Goal: Task Accomplishment & Management: Complete application form

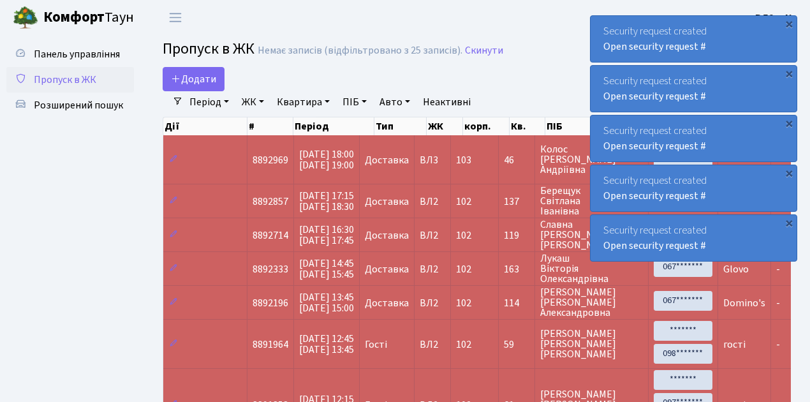
select select "25"
click at [64, 78] on span "Пропуск в ЖК" at bounding box center [65, 80] width 62 height 14
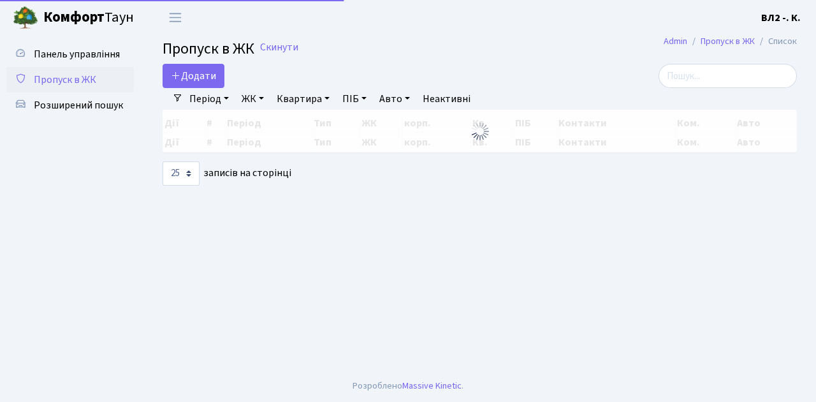
select select "25"
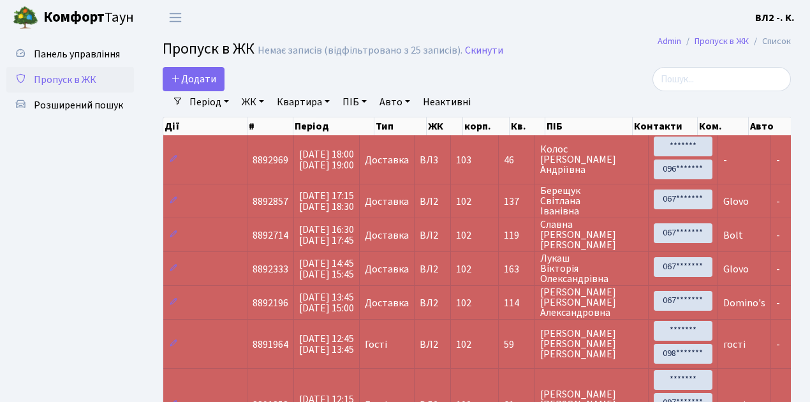
click at [64, 77] on span "Пропуск в ЖК" at bounding box center [65, 80] width 62 height 14
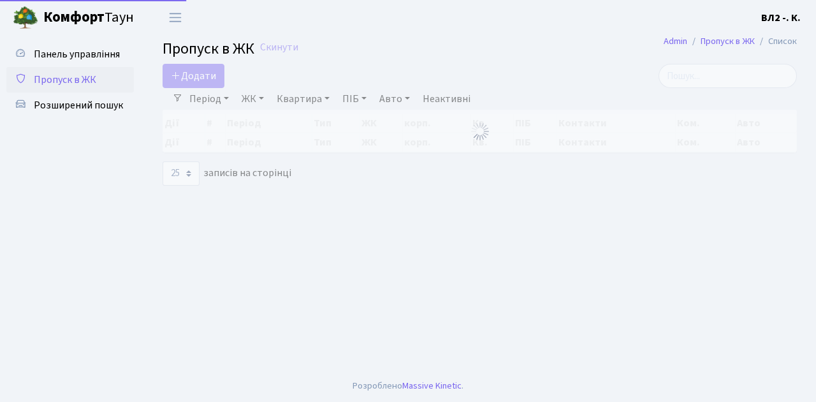
select select "25"
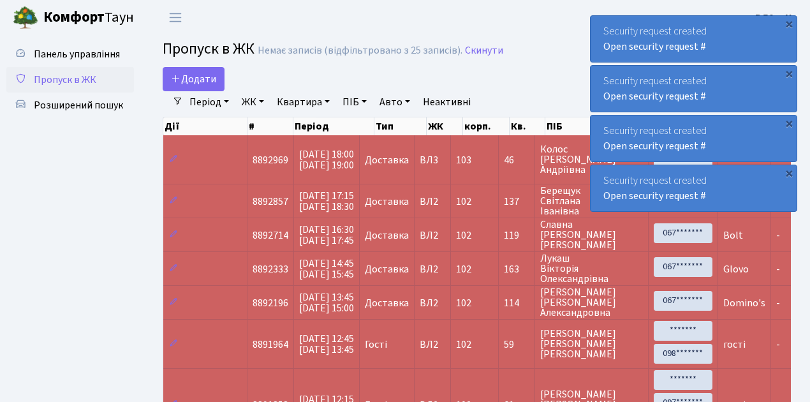
click at [75, 79] on span "Пропуск в ЖК" at bounding box center [65, 80] width 62 height 14
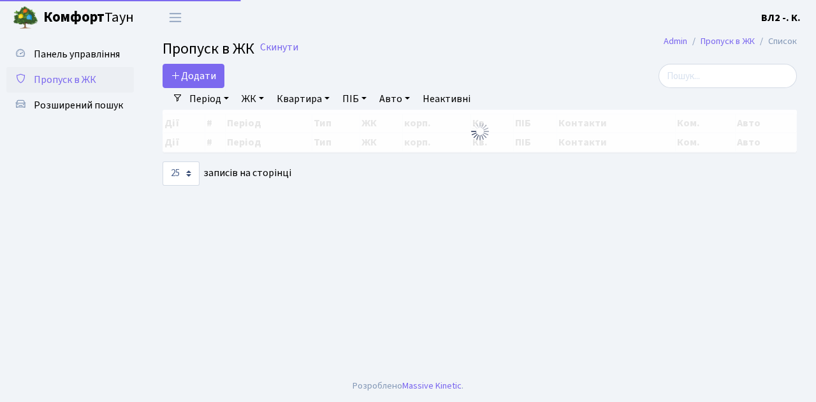
select select "25"
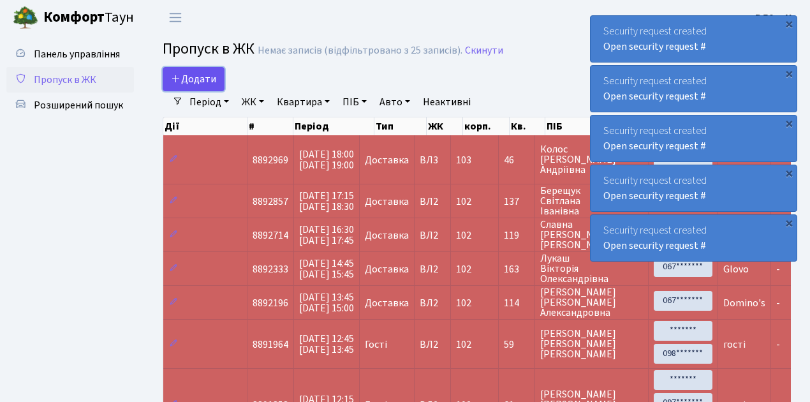
click at [207, 79] on span "Додати" at bounding box center [193, 79] width 45 height 14
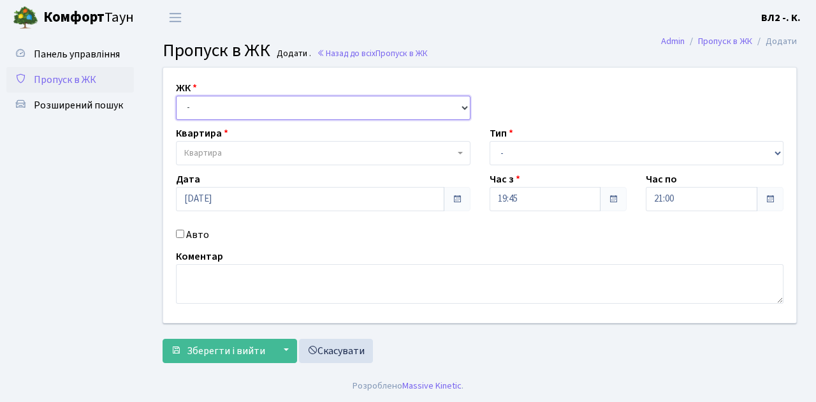
click at [208, 104] on select "- ВЛ1, Ужгородський пров., 4/1 ВЛ2, Голосіївський просп., 76 ВЛ3, пр.Голосіївсь…" at bounding box center [323, 108] width 295 height 24
select select "317"
click at [176, 96] on select "- ВЛ1, Ужгородський пров., 4/1 ВЛ2, Голосіївський просп., 76 ВЛ3, пр.Голосіївсь…" at bounding box center [323, 108] width 295 height 24
select select
click at [230, 151] on span "Квартира" at bounding box center [319, 153] width 270 height 13
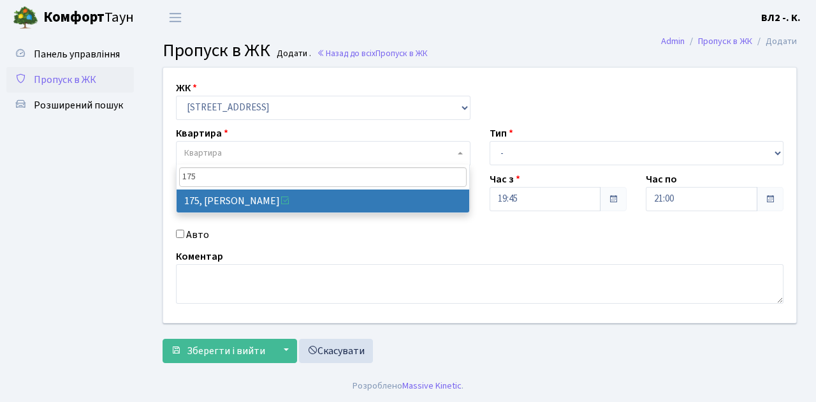
type input "175"
select select "38461"
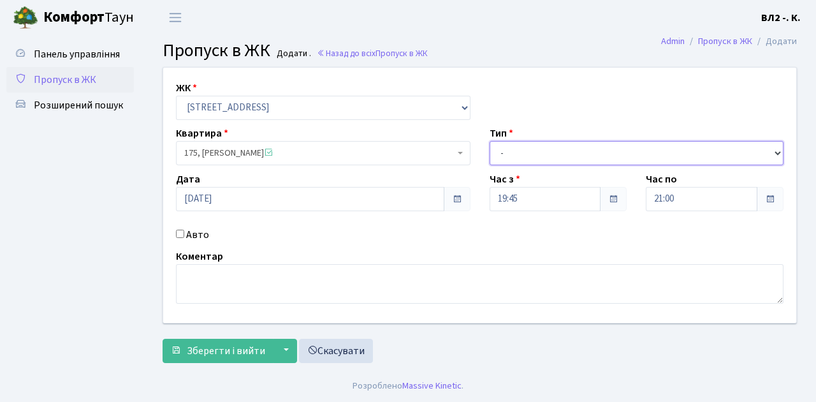
click at [527, 152] on select "- Доставка Таксі Гості Сервіс" at bounding box center [637, 153] width 295 height 24
select select "1"
click at [490, 141] on select "- Доставка Таксі Гості Сервіс" at bounding box center [637, 153] width 295 height 24
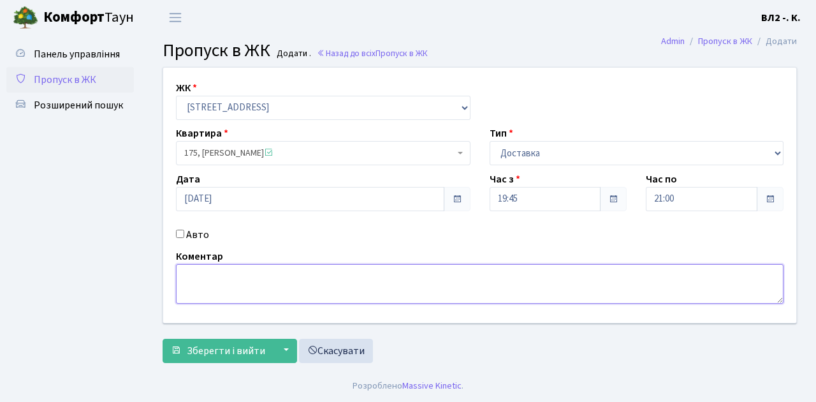
drag, startPoint x: 237, startPoint y: 273, endPoint x: 261, endPoint y: 277, distance: 24.5
click at [239, 274] on textarea at bounding box center [480, 284] width 608 height 40
type textarea "И"
type textarea "Bolt"
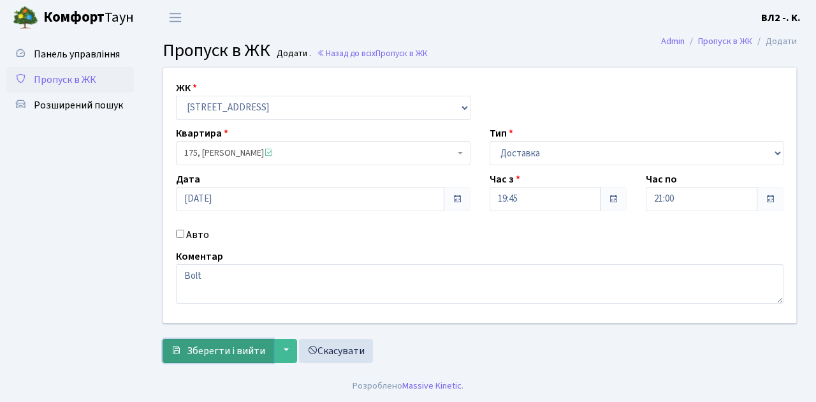
click at [228, 356] on span "Зберегти і вийти" at bounding box center [226, 351] width 78 height 14
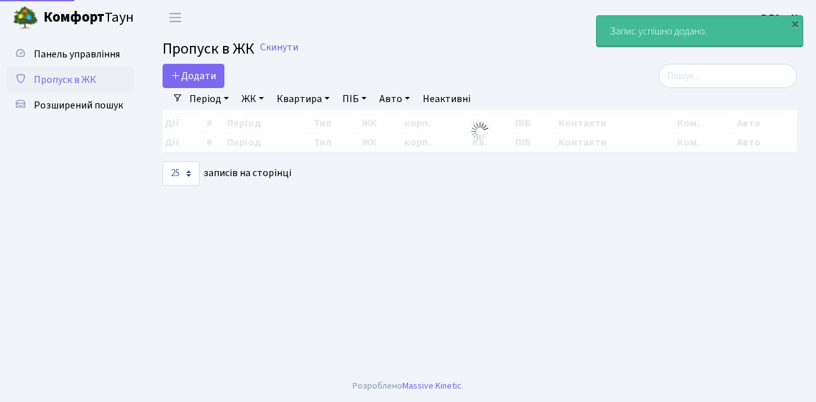
select select "25"
